Goal: Task Accomplishment & Management: Manage account settings

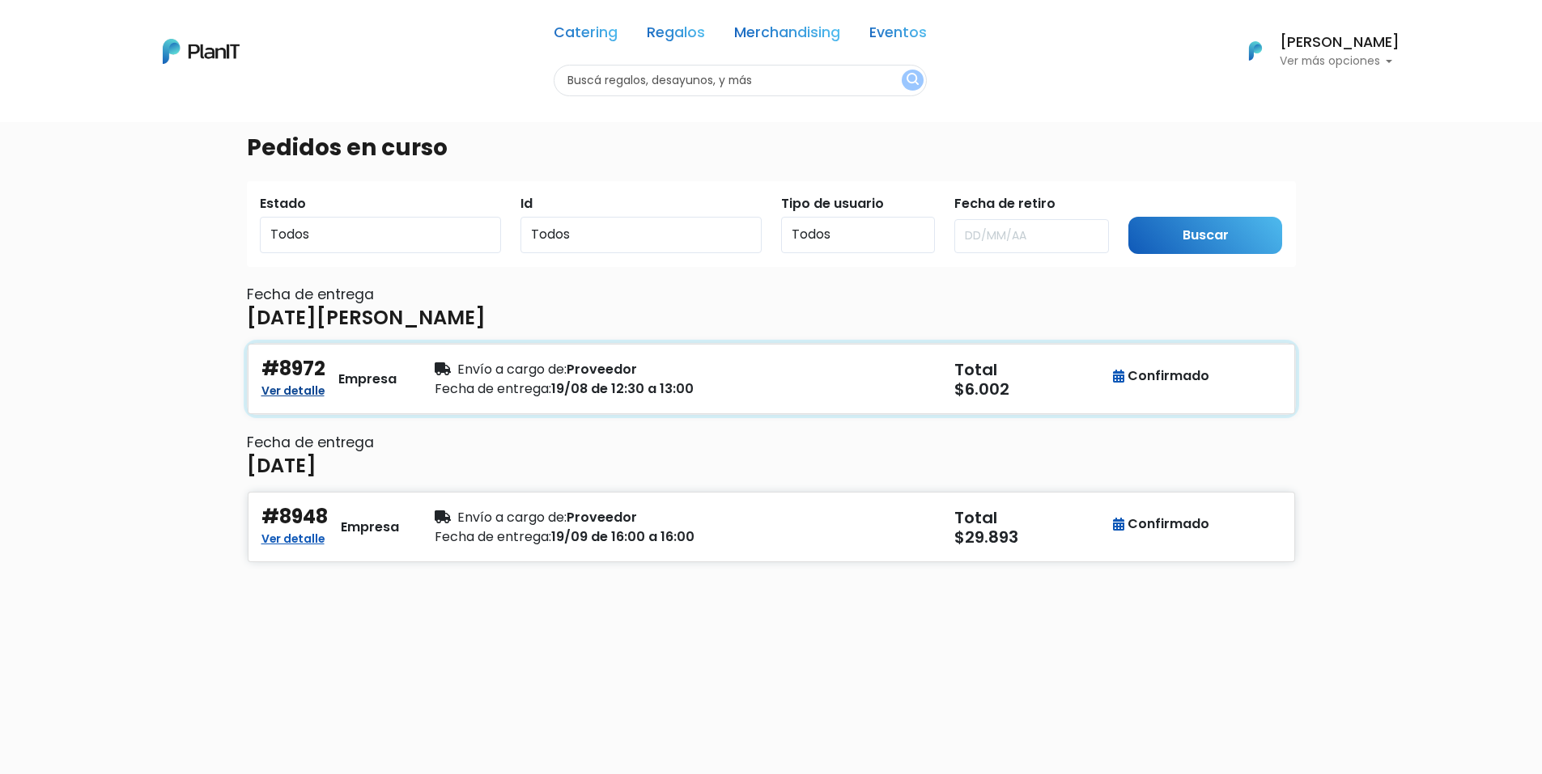
click at [308, 397] on link "Ver detalle" at bounding box center [292, 389] width 63 height 19
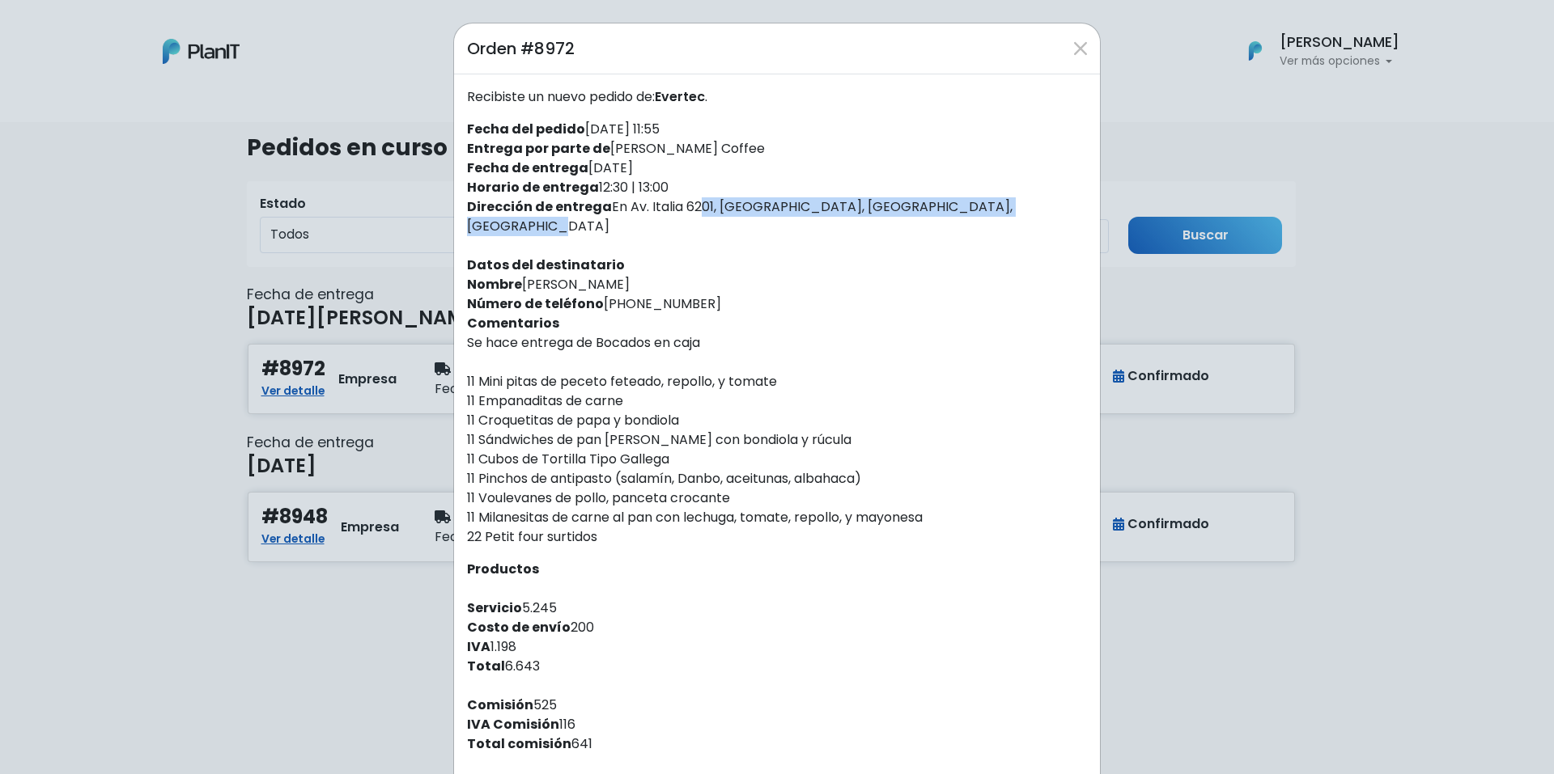
drag, startPoint x: 622, startPoint y: 210, endPoint x: 960, endPoint y: 207, distance: 337.5
click at [960, 207] on div "Recibiste un nuevo pedido de: Evertec . Fecha del pedido 18/08/2025 11:55 Entre…" at bounding box center [777, 459] width 646 height 770
click at [863, 210] on div "Recibiste un nuevo pedido de: Evertec . Fecha del pedido 18/08/2025 11:55 Entre…" at bounding box center [777, 459] width 646 height 770
drag, startPoint x: 714, startPoint y: 210, endPoint x: 972, endPoint y: 206, distance: 258.2
click at [972, 206] on div "Recibiste un nuevo pedido de: Evertec . Fecha del pedido 18/08/2025 11:55 Entre…" at bounding box center [777, 459] width 646 height 770
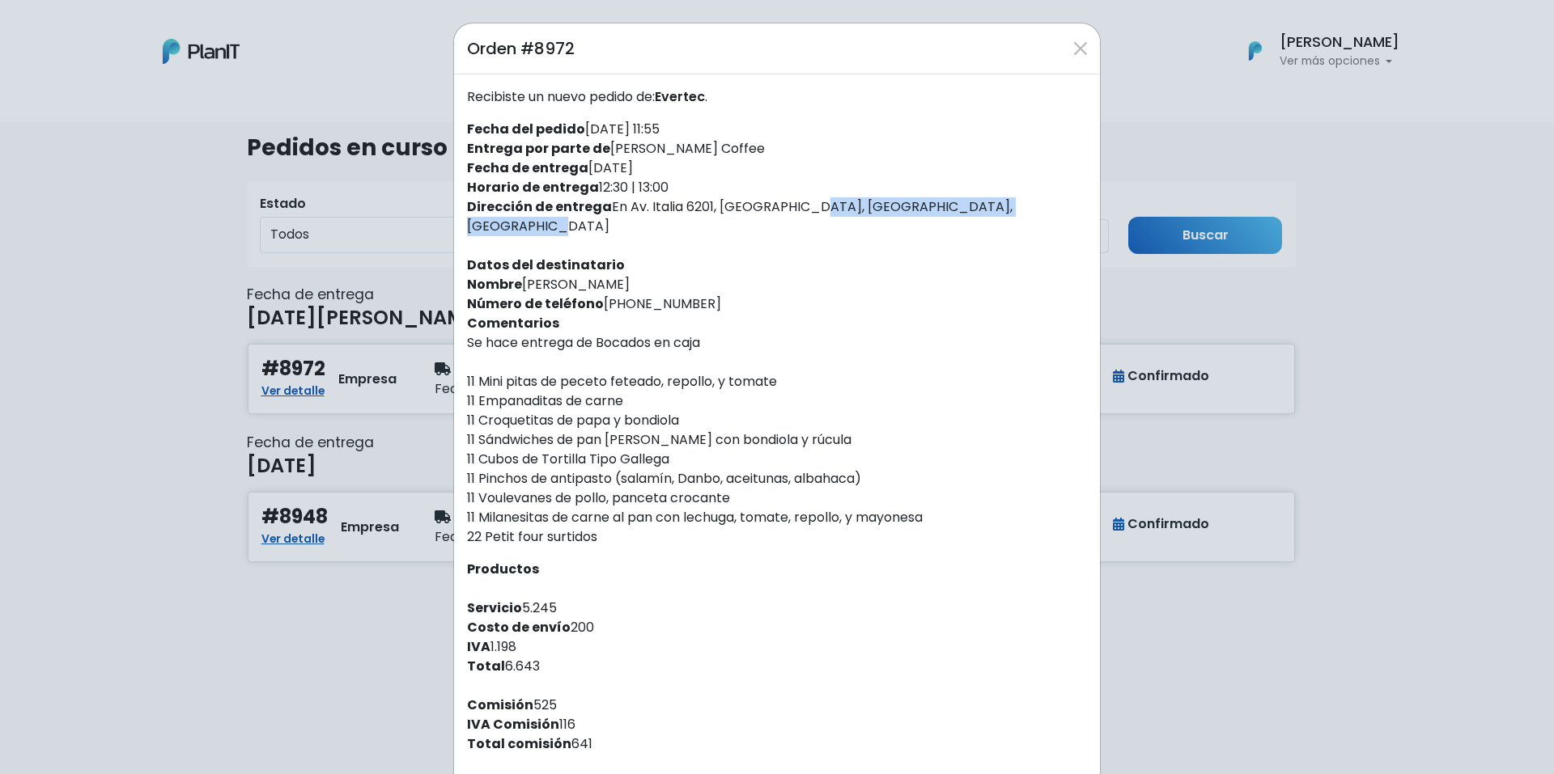
copy div "Edificio Los Sauces, Panta Baja, Latu"
click at [605, 158] on label "Entrega por parte de Valentino's Coffee" at bounding box center [616, 148] width 298 height 19
drag, startPoint x: 632, startPoint y: 282, endPoint x: 719, endPoint y: 280, distance: 87.4
click at [722, 289] on div "Recibiste un nuevo pedido de: Evertec . Fecha del pedido 18/08/2025 11:55 Entre…" at bounding box center [777, 459] width 646 height 770
copy div "97 002 541"
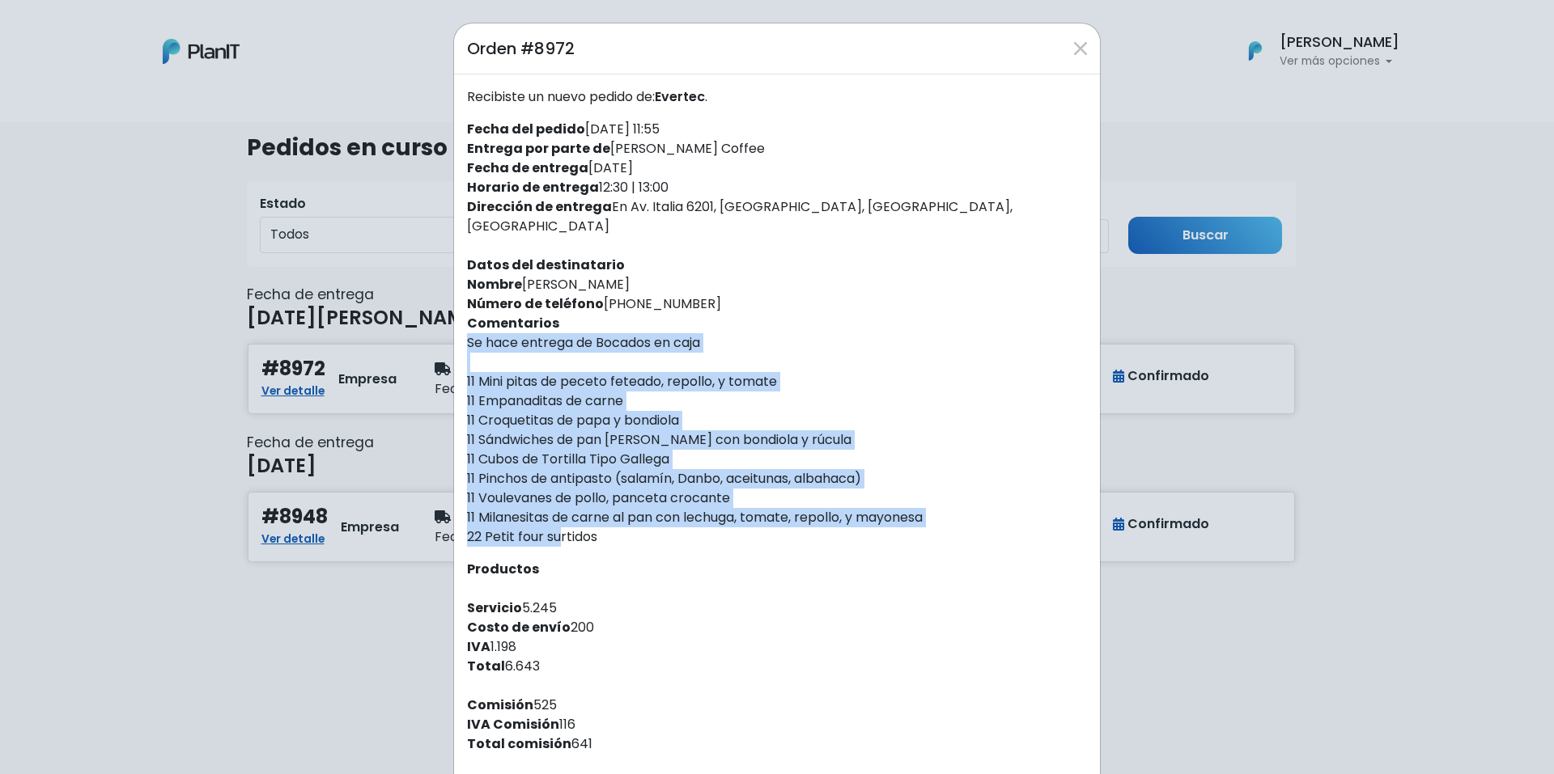
drag, startPoint x: 461, startPoint y: 325, endPoint x: 665, endPoint y: 515, distance: 278.8
click at [665, 515] on p "Se hace entrega de Bocados en caja 11 Mini pitas de peceto feteado, repollo, y …" at bounding box center [777, 440] width 620 height 214
copy p "Se hace entrega de Bocados en caja 11 Mini pitas de peceto feteado, repollo, y …"
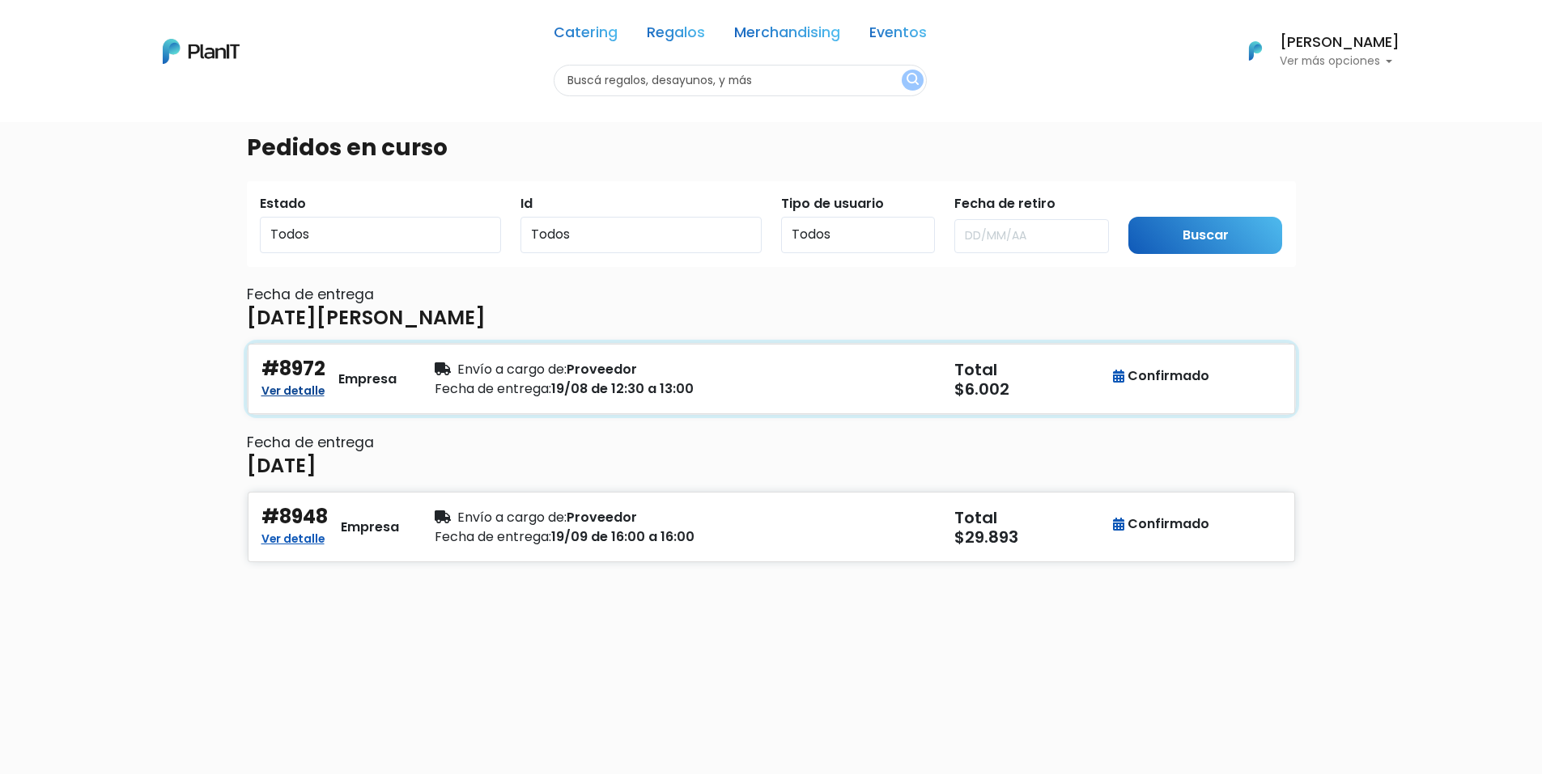
click at [295, 394] on link "Ver detalle" at bounding box center [292, 389] width 63 height 19
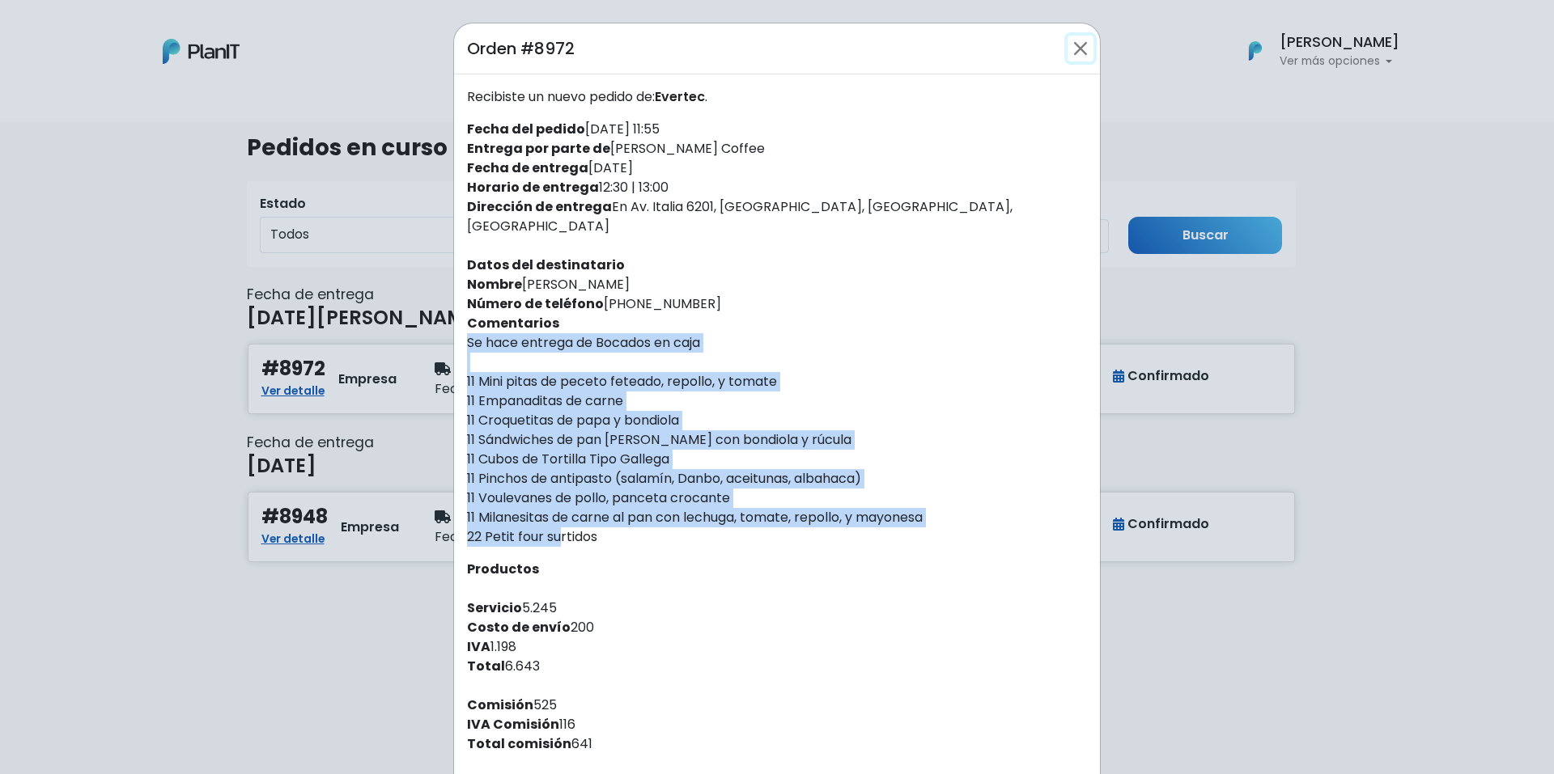
click at [1073, 45] on button "Close" at bounding box center [1080, 49] width 26 height 26
